Goal: Task Accomplishment & Management: Use online tool/utility

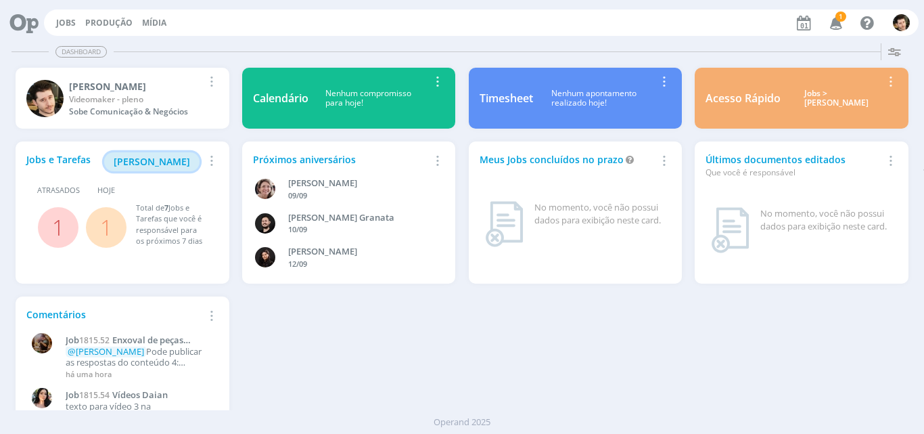
click at [172, 165] on span "[PERSON_NAME]" at bounding box center [152, 161] width 76 height 13
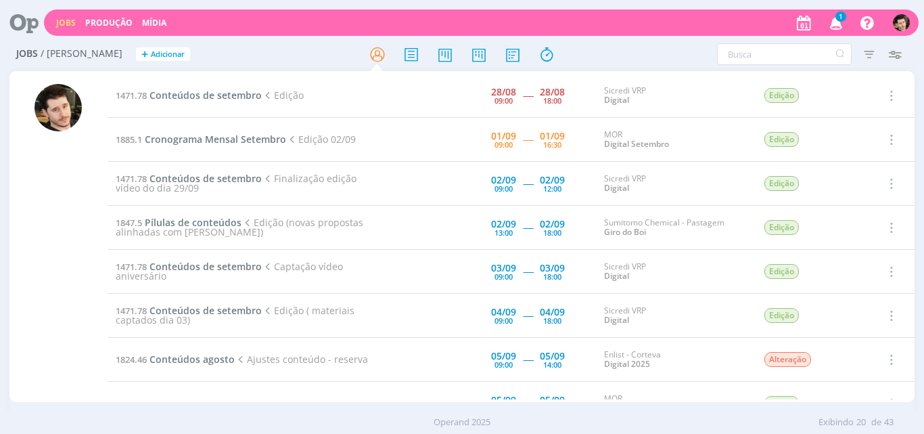
click at [838, 24] on icon "button" at bounding box center [837, 22] width 24 height 23
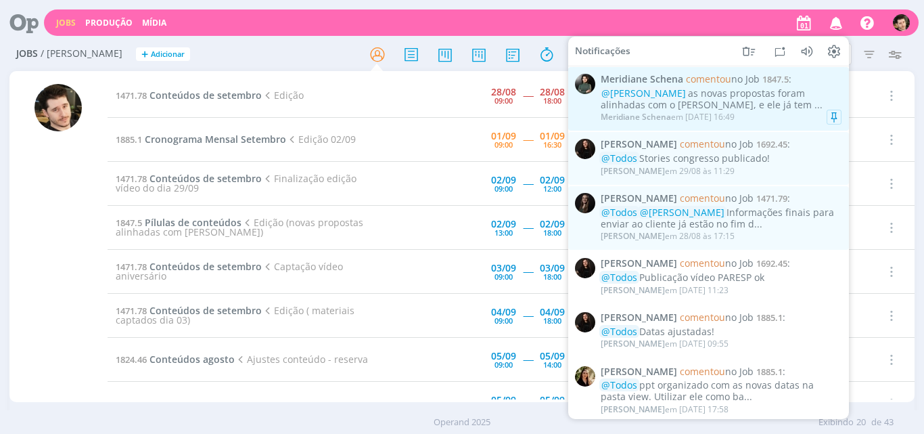
click at [765, 106] on div "@[PERSON_NAME] as novas propostas foram alinhadas com o [PERSON_NAME], e ele já…" at bounding box center [721, 99] width 241 height 23
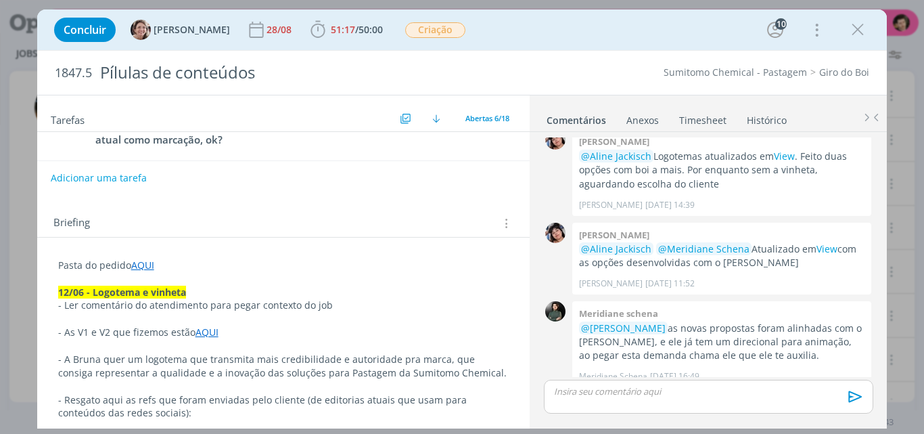
scroll to position [203, 0]
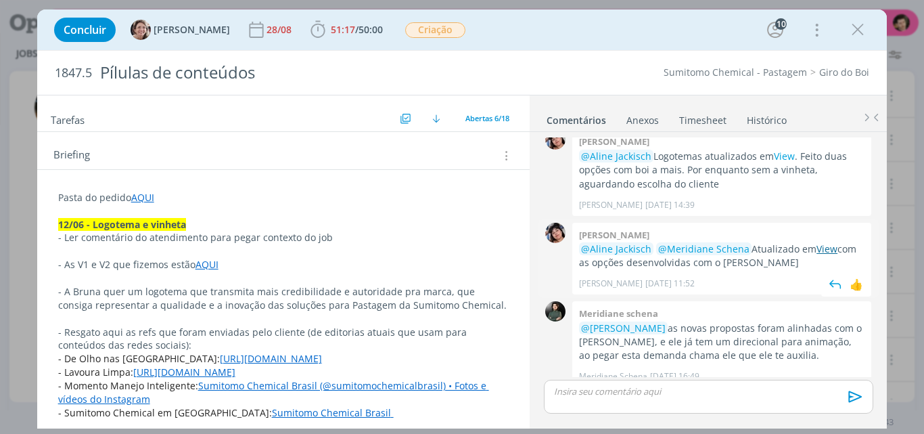
click at [820, 242] on link "View" at bounding box center [827, 248] width 21 height 13
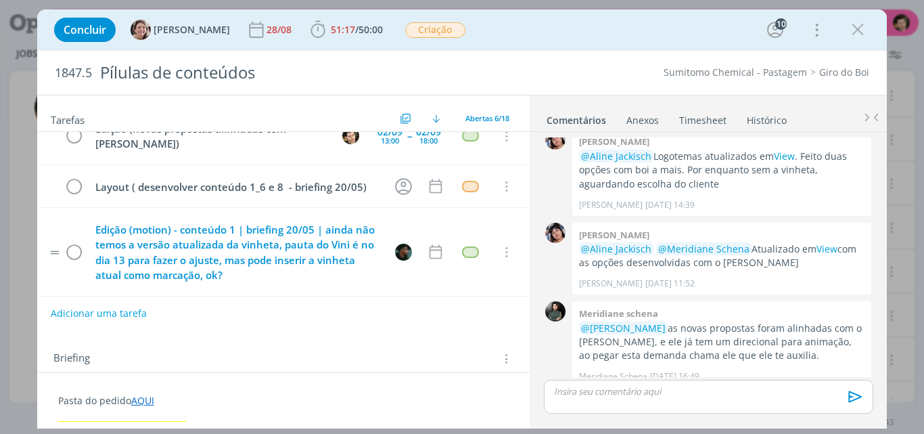
scroll to position [0, 0]
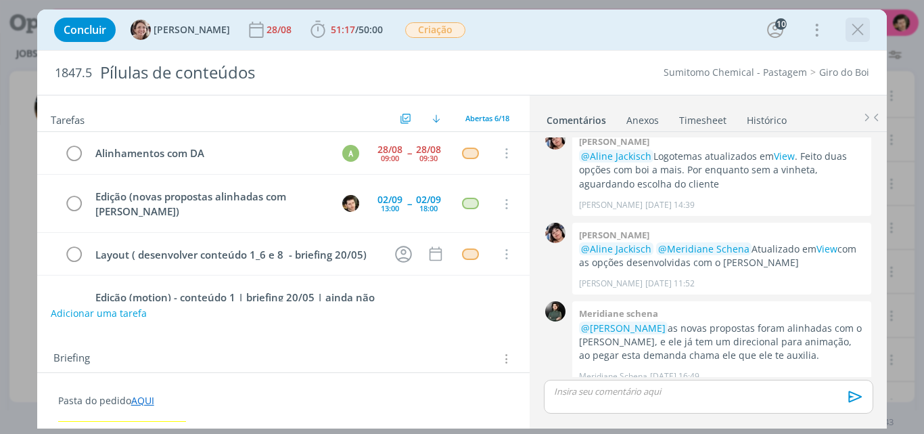
click at [863, 32] on icon "dialog" at bounding box center [858, 30] width 20 height 20
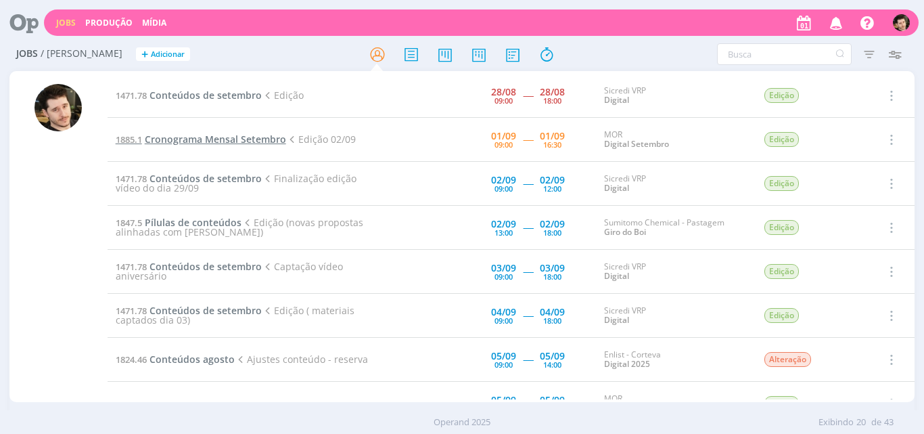
click at [248, 142] on span "Cronograma Mensal Setembro" at bounding box center [215, 139] width 141 height 13
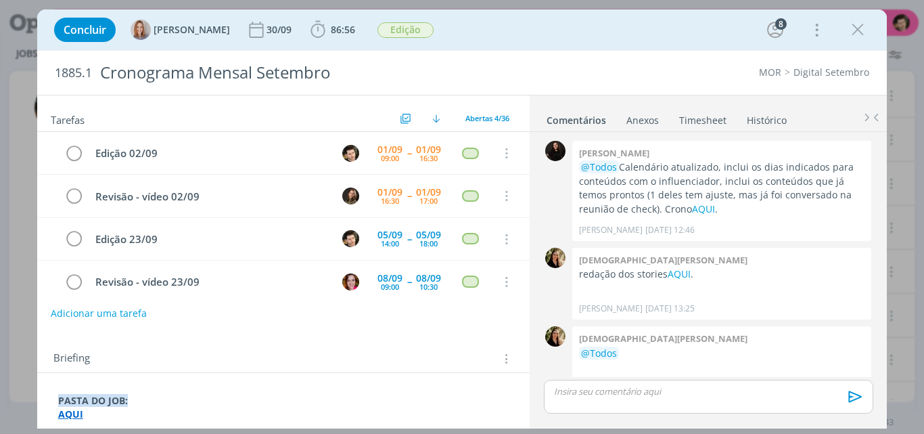
scroll to position [2390, 0]
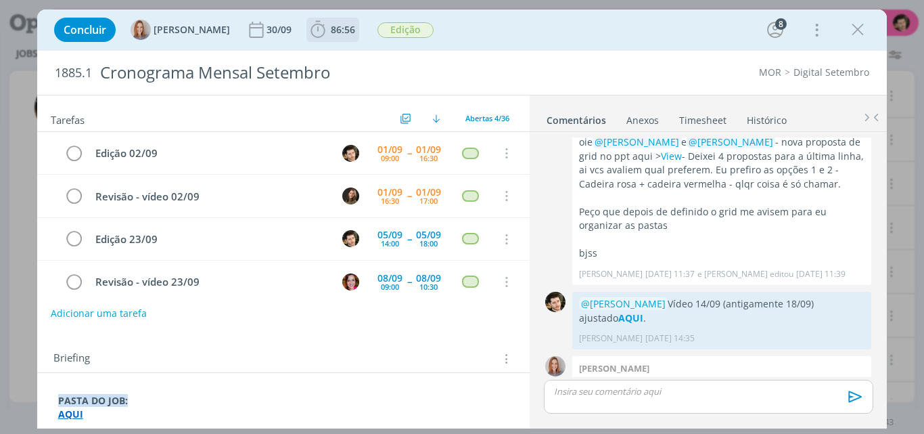
click at [320, 33] on icon "dialog" at bounding box center [318, 30] width 20 height 20
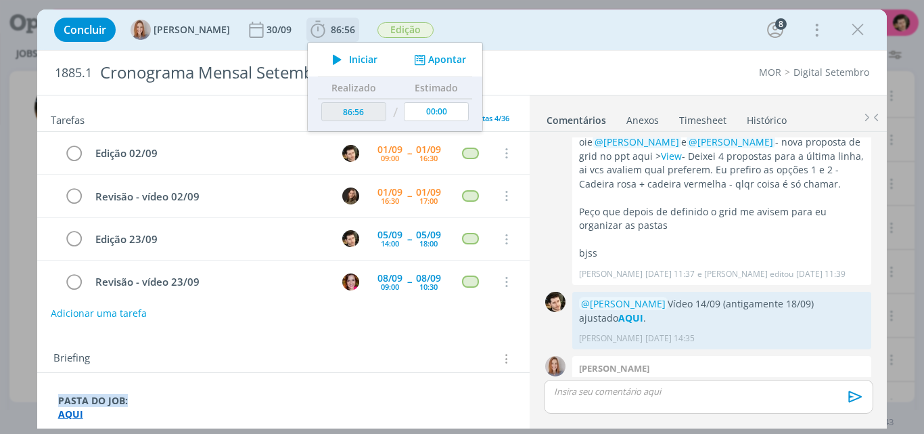
click at [353, 58] on span "Iniciar" at bounding box center [363, 59] width 28 height 9
